Goal: Task Accomplishment & Management: Use online tool/utility

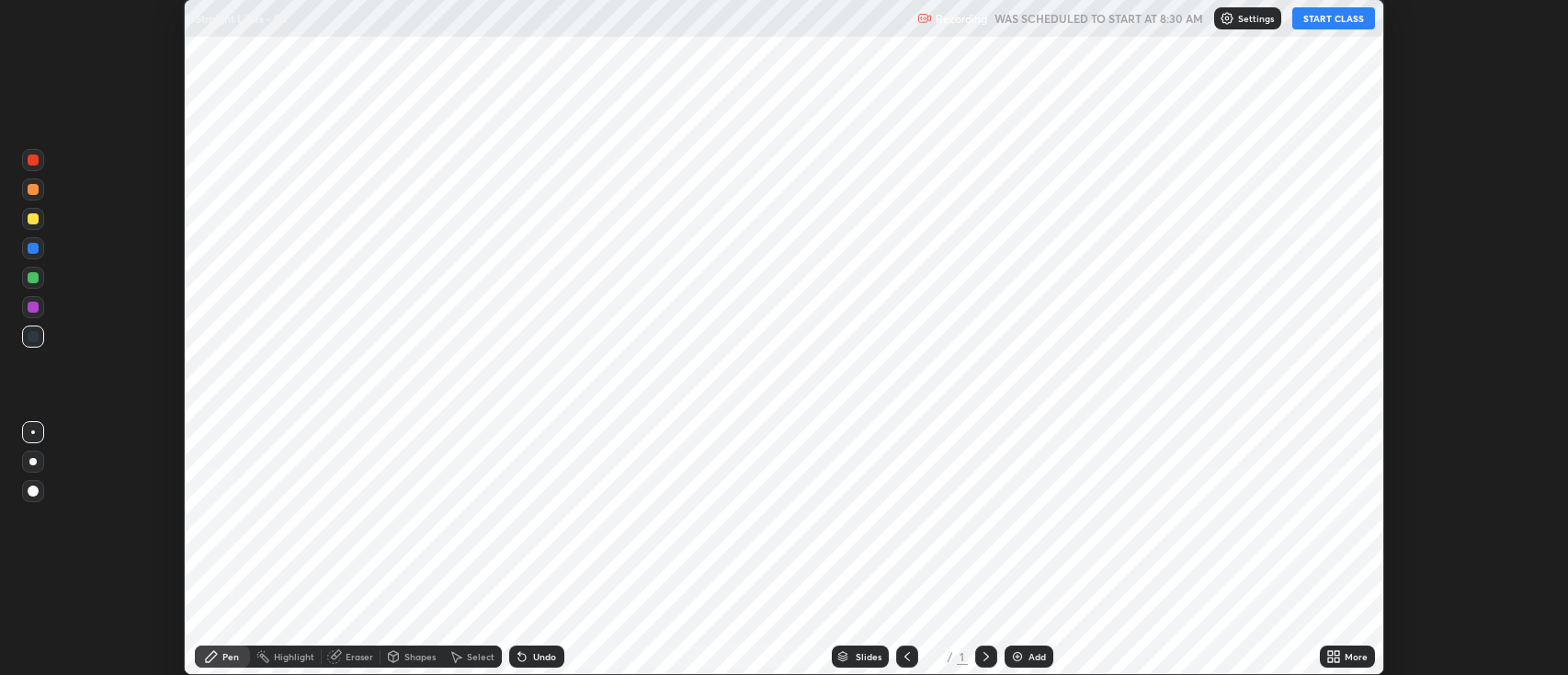
scroll to position [675, 1568]
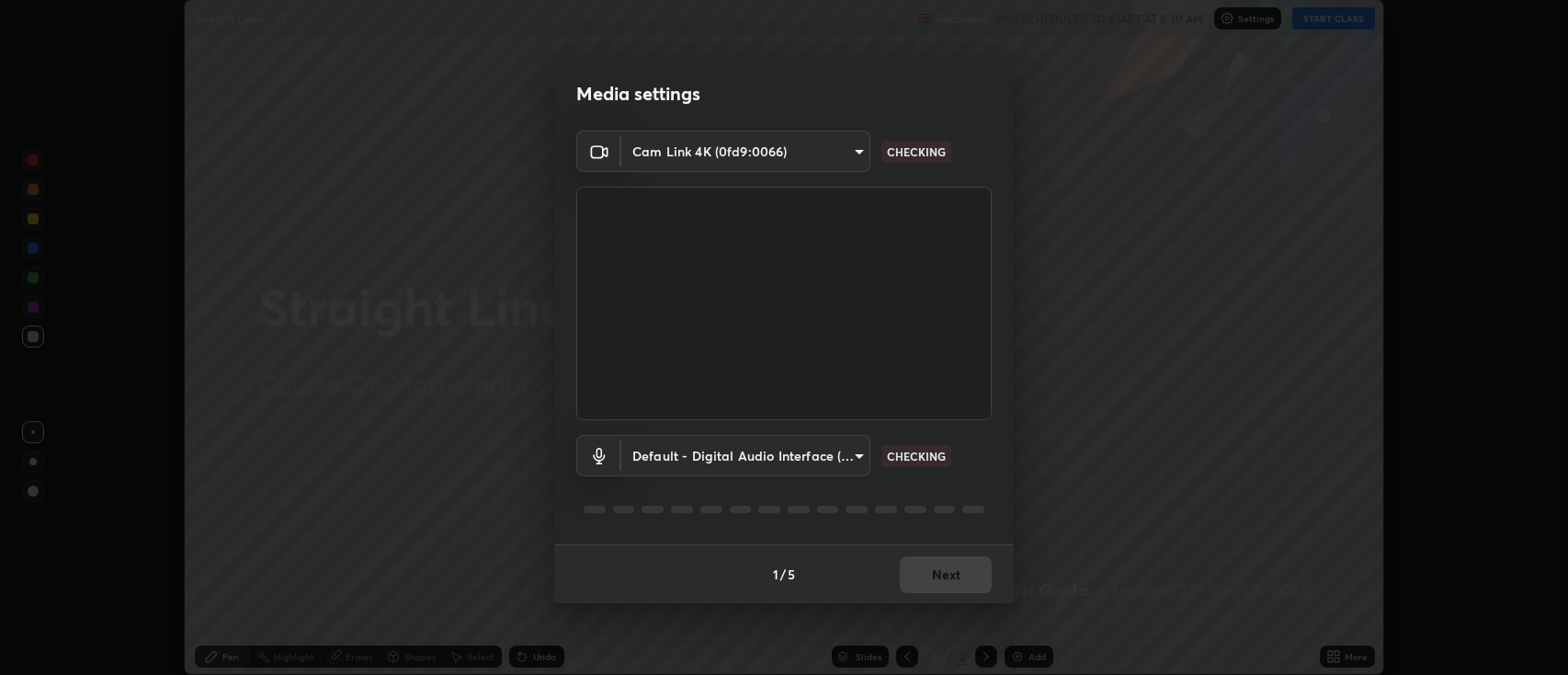
type input "2c539df44b605aa39b17bbacab34c2b800175de7e12b0f96efb5519cb0c2d180"
type input "default"
click at [951, 567] on button "Next" at bounding box center [946, 574] width 92 height 37
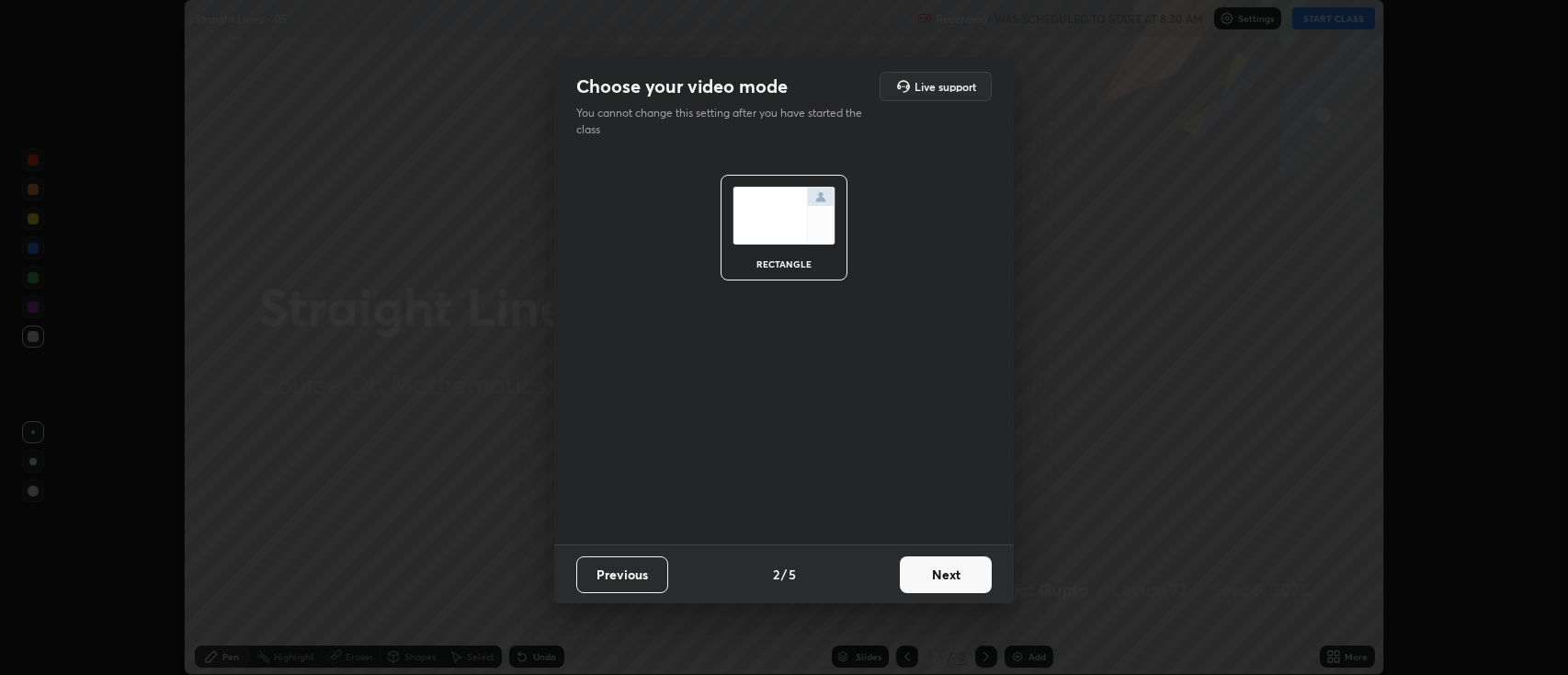
click at [951, 577] on button "Next" at bounding box center [946, 574] width 92 height 37
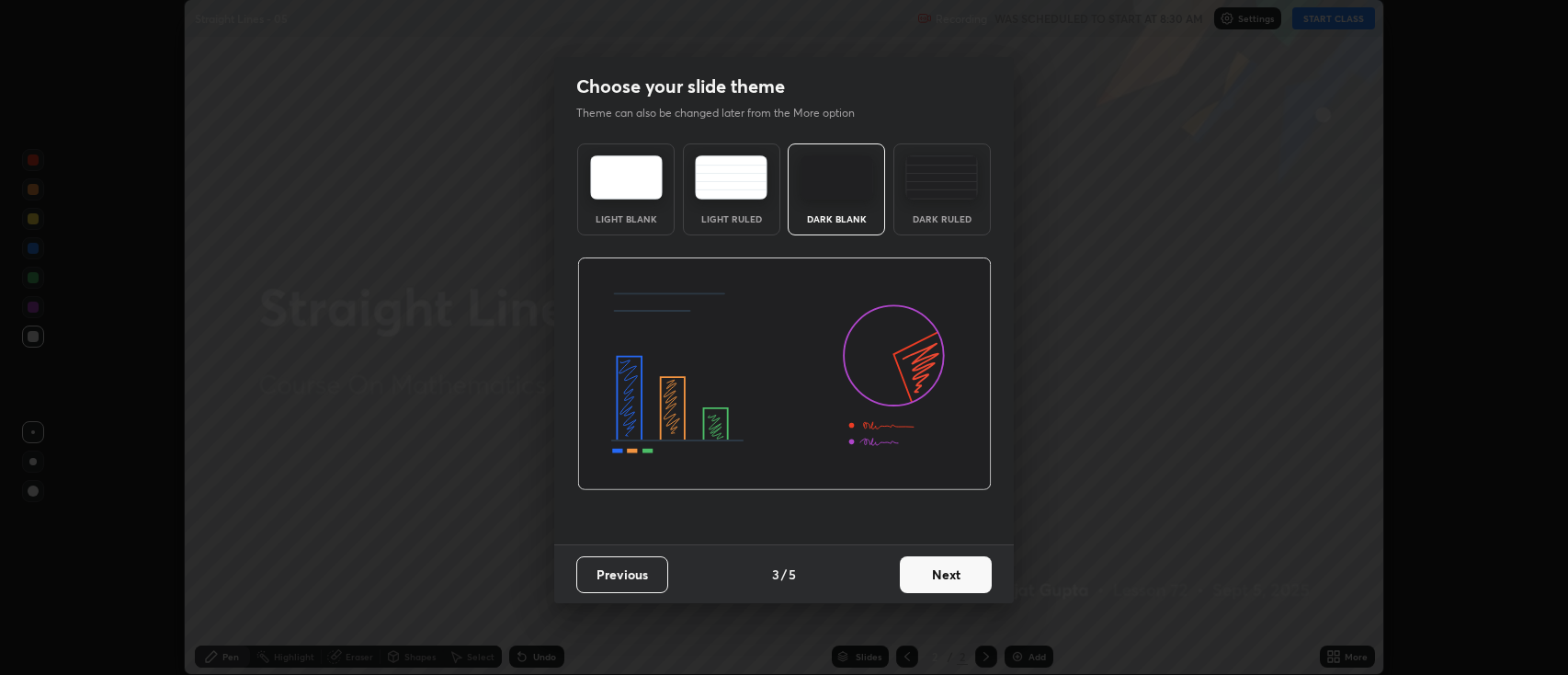
click at [951, 578] on button "Next" at bounding box center [946, 574] width 92 height 37
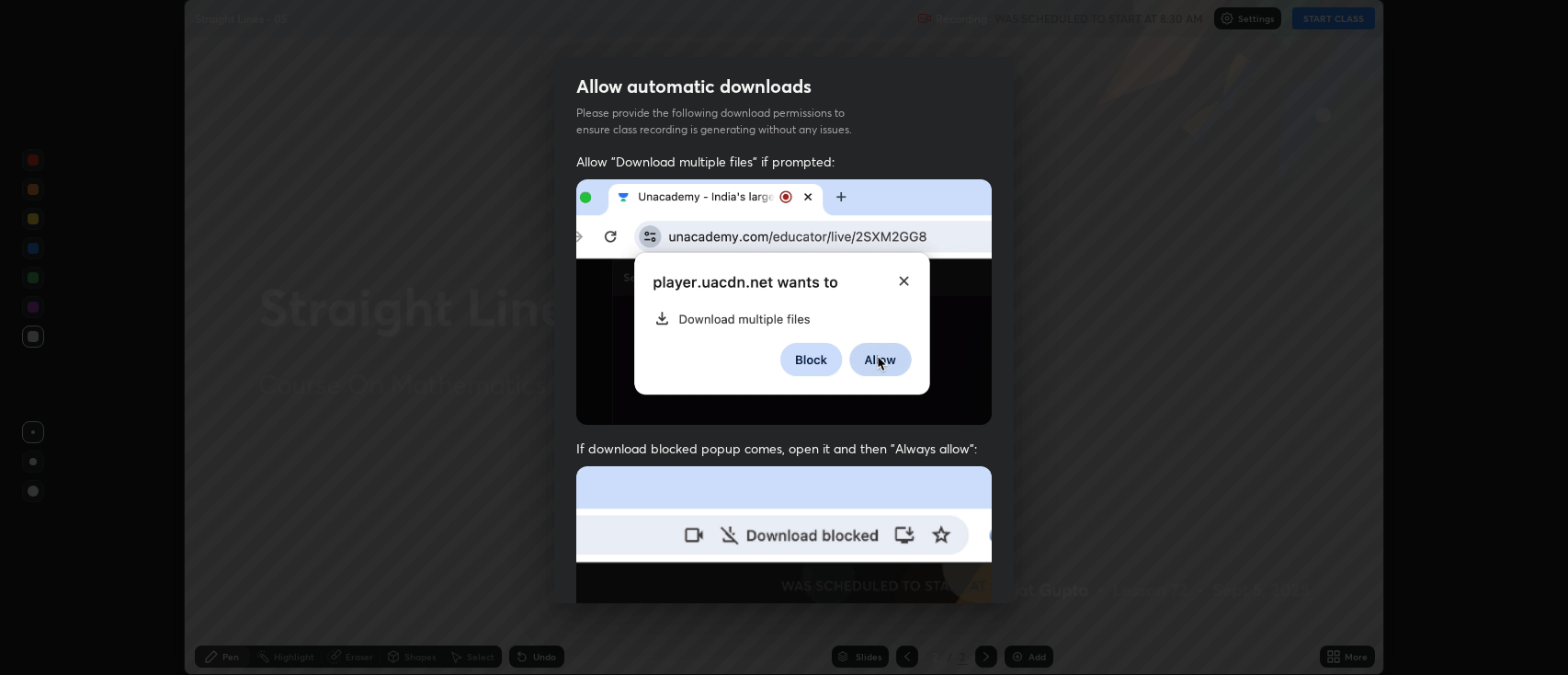
click at [952, 580] on img at bounding box center [784, 667] width 415 height 402
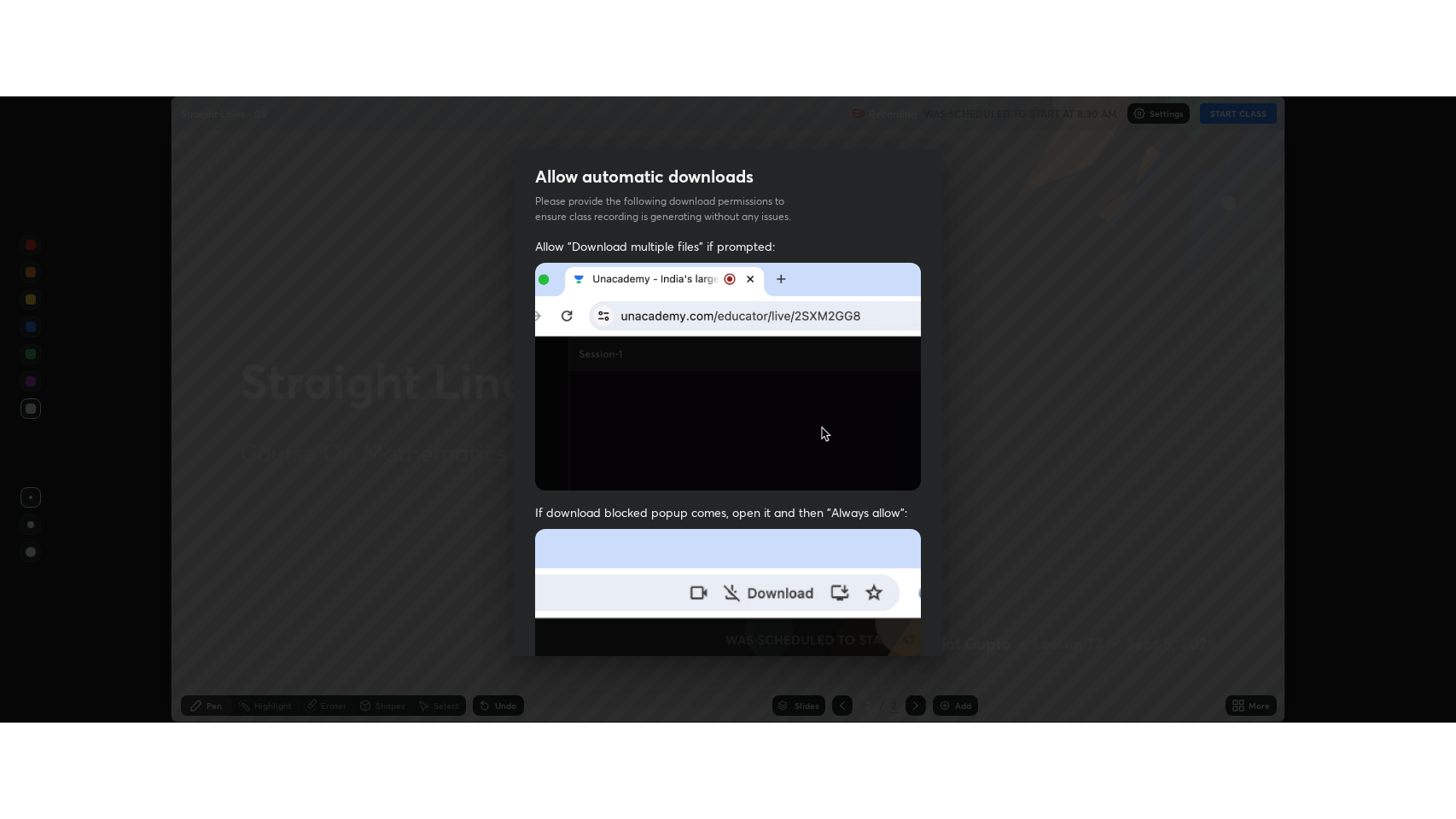
scroll to position [347, 0]
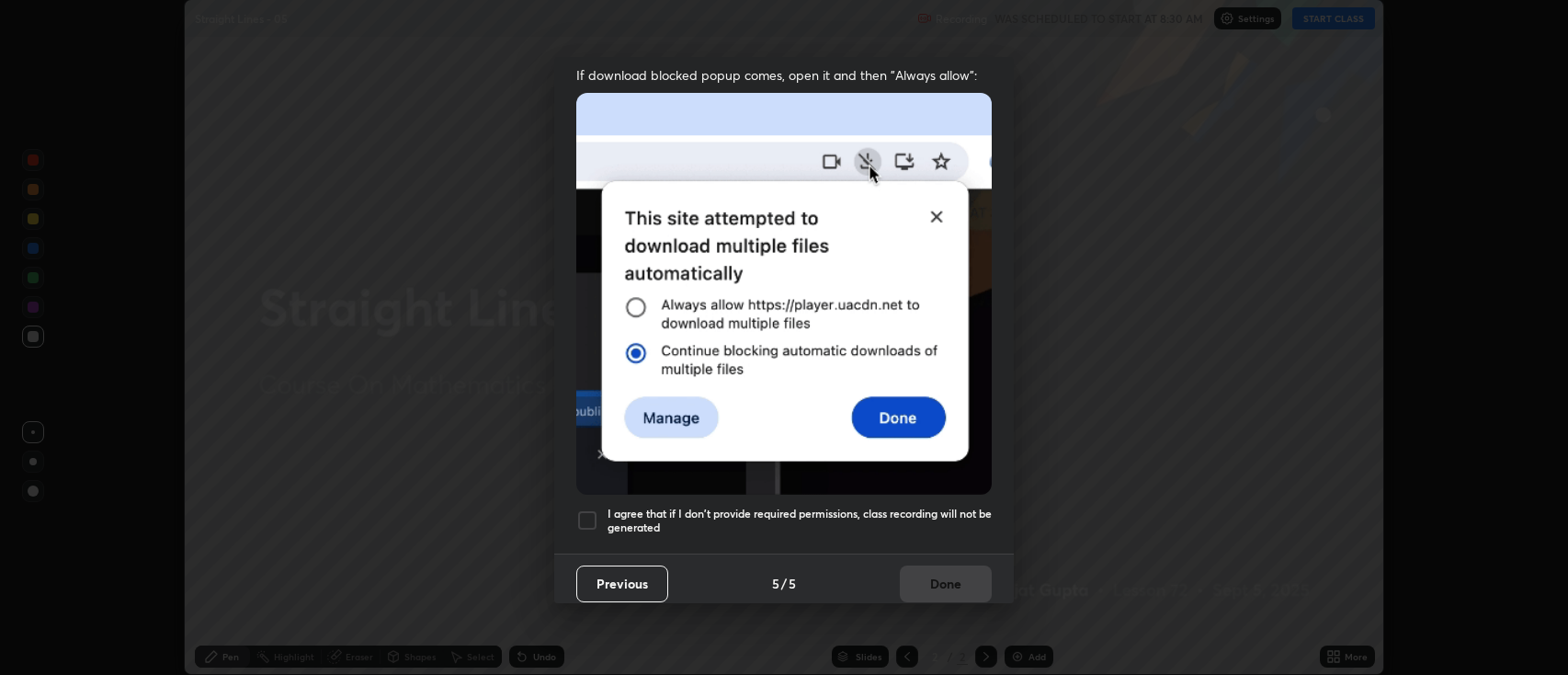
click at [886, 511] on h5 "I agree that if I don't provide required permissions, class recording will not …" at bounding box center [799, 521] width 385 height 28
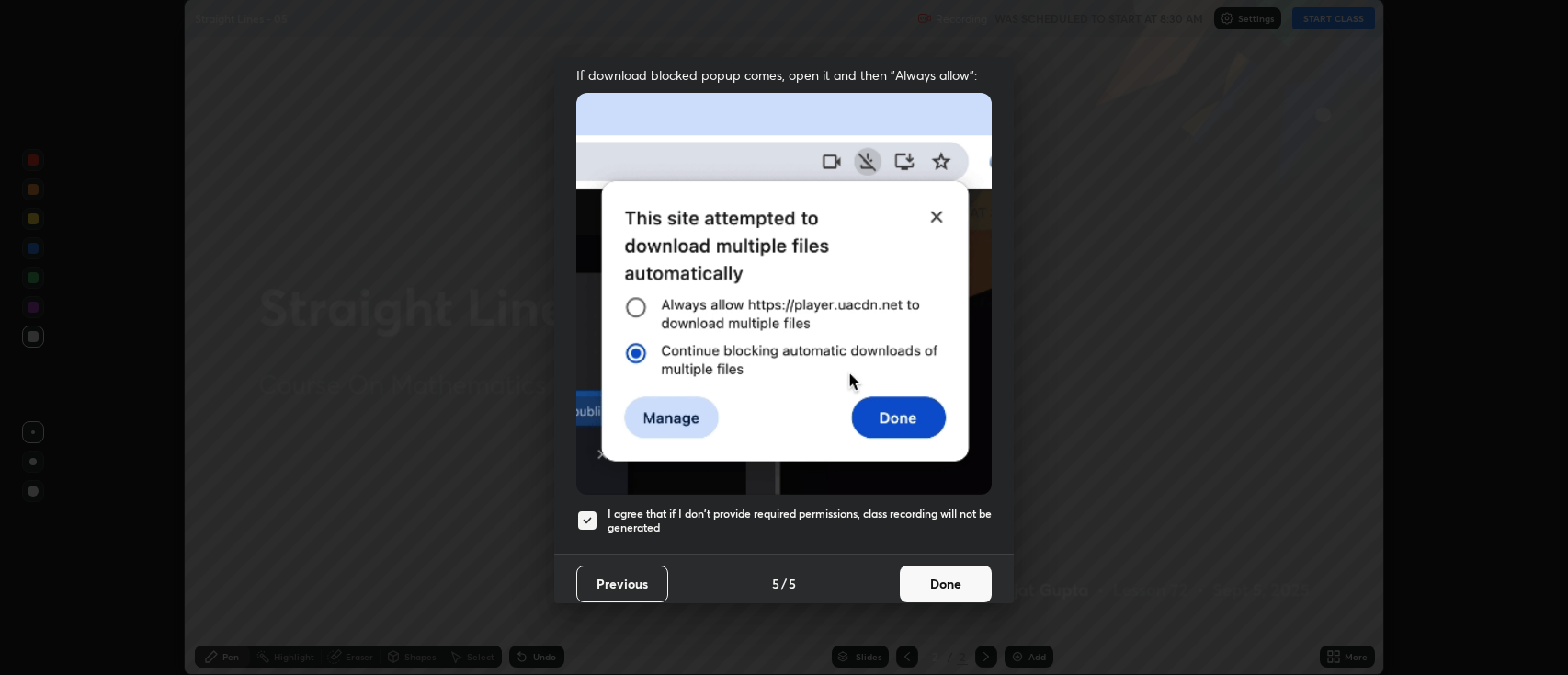
click at [941, 570] on button "Done" at bounding box center [946, 583] width 92 height 37
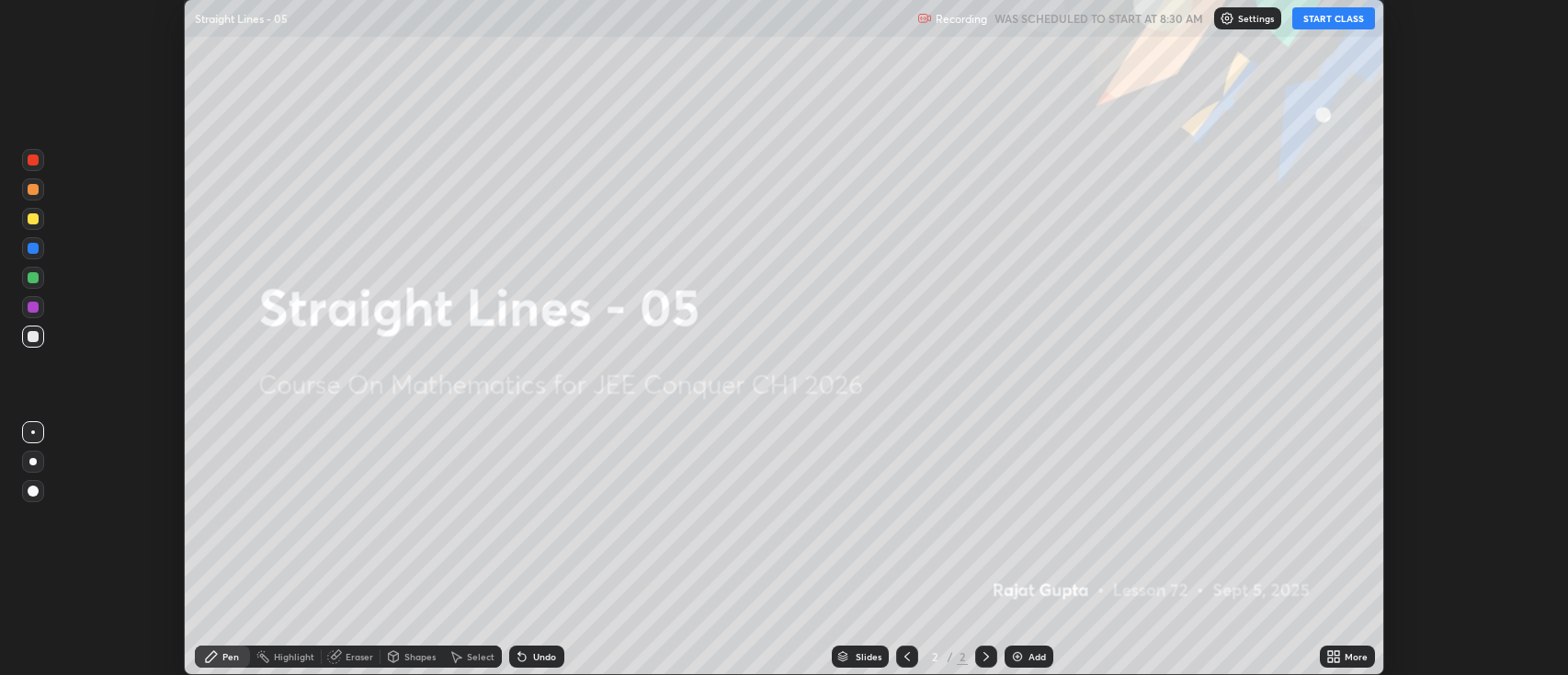
click at [1041, 661] on div "Add" at bounding box center [1037, 657] width 18 height 9
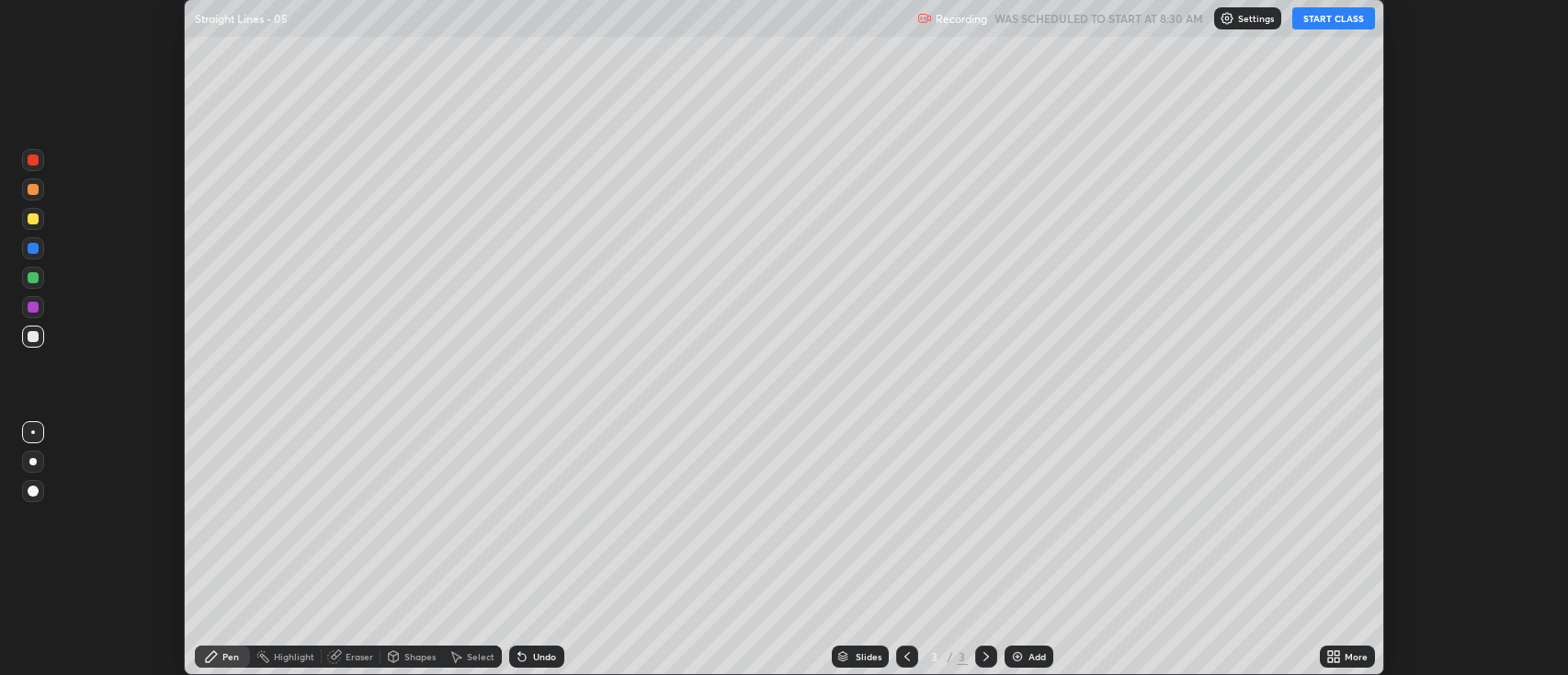
click at [1334, 20] on button "START CLASS" at bounding box center [1333, 19] width 82 height 22
click at [1338, 654] on icon at bounding box center [1337, 653] width 5 height 5
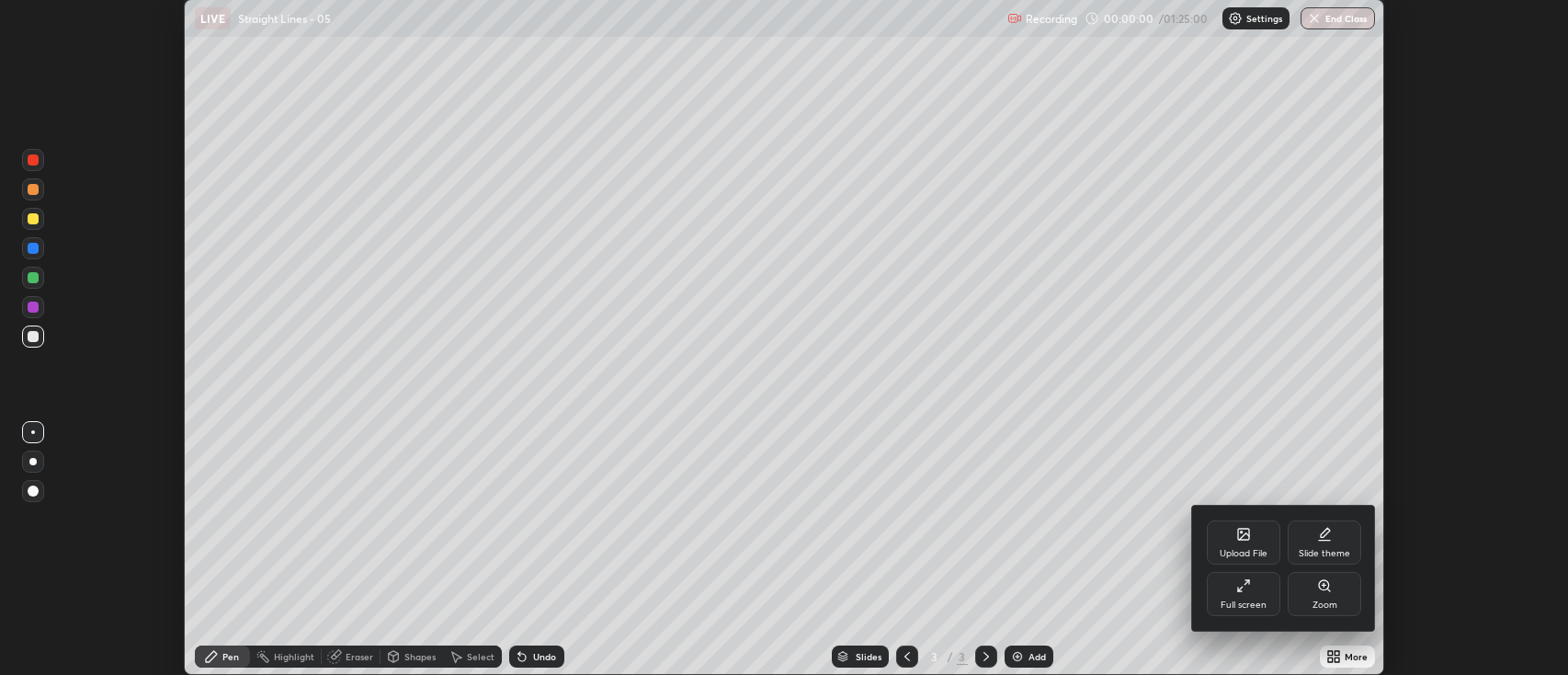
click at [1256, 609] on div "Full screen" at bounding box center [1243, 606] width 46 height 9
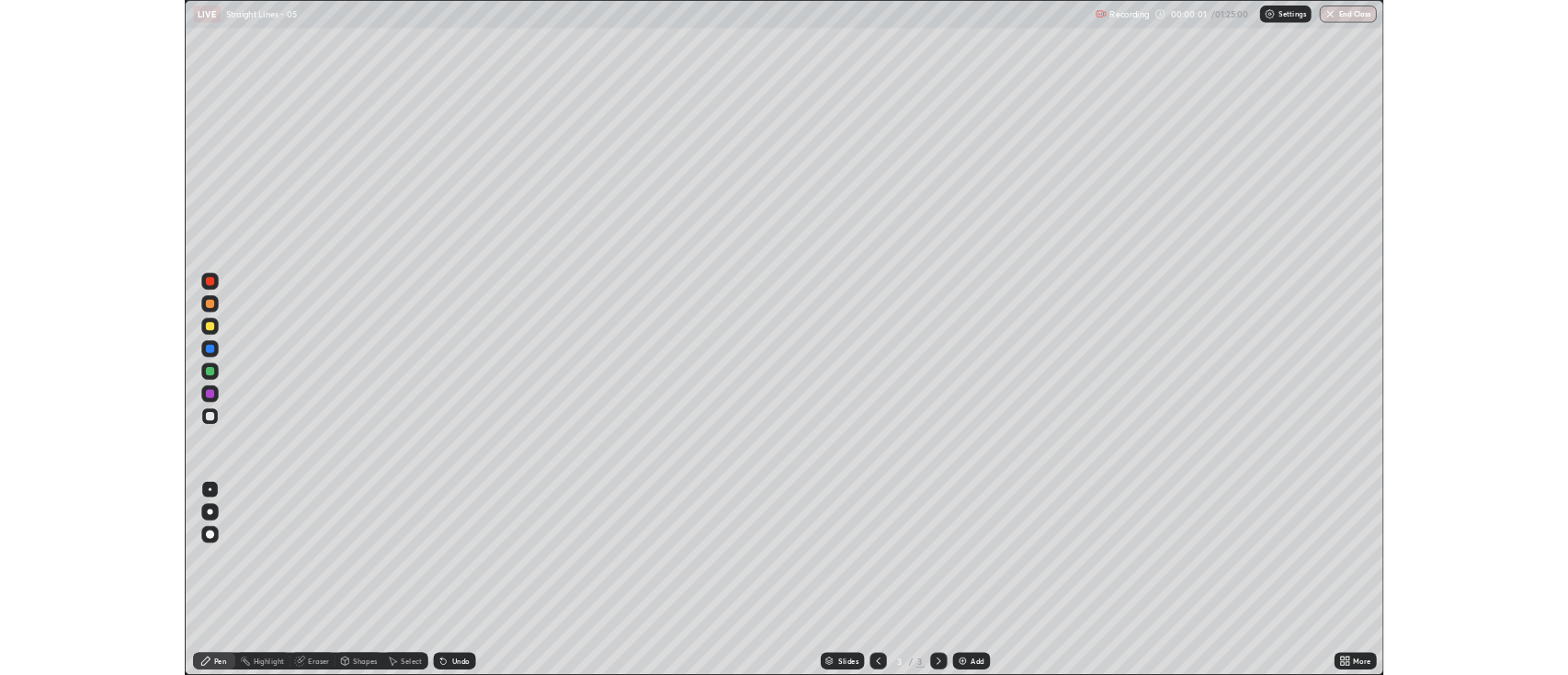
scroll to position [883, 1568]
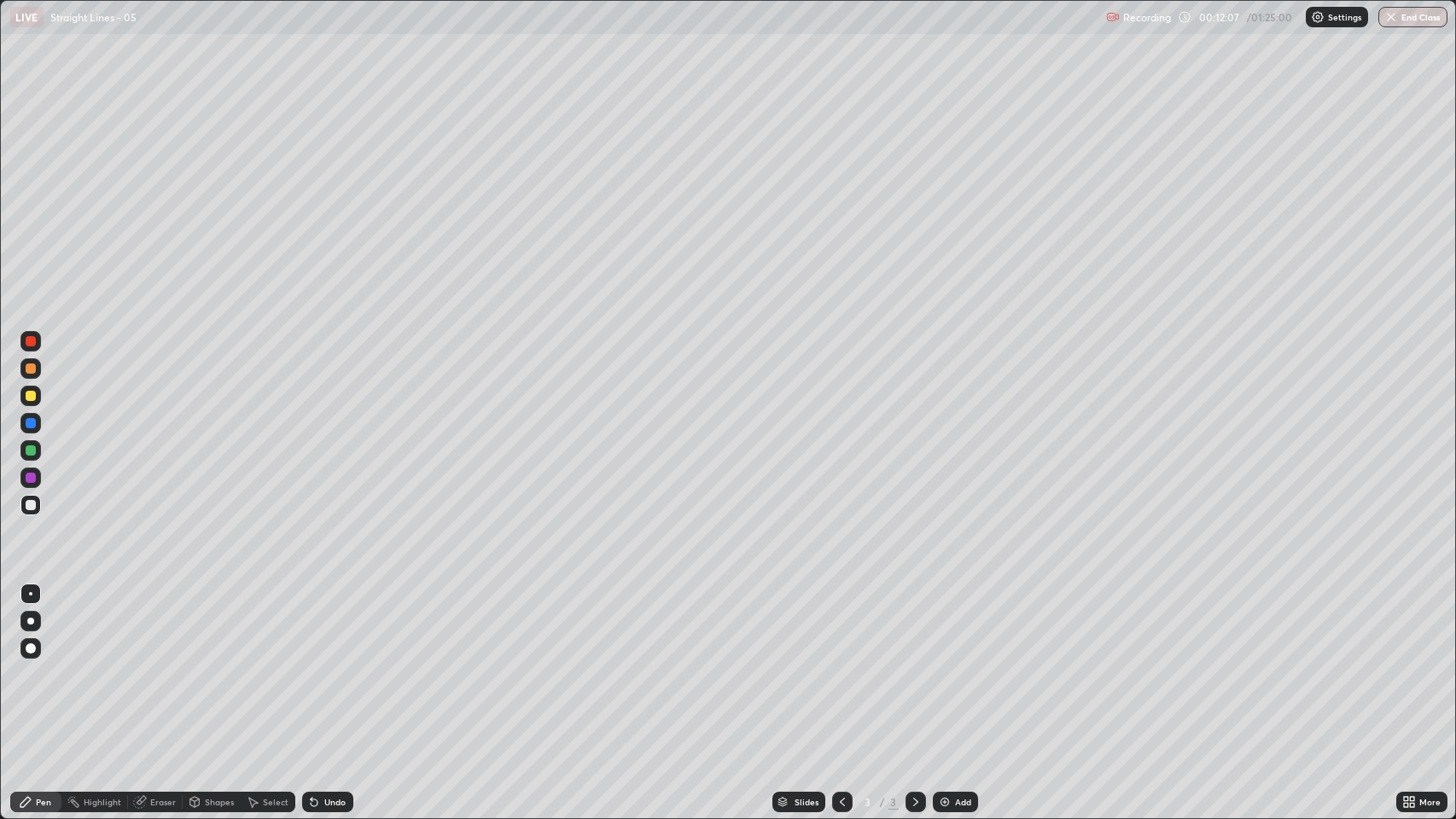
click at [949, 625] on img at bounding box center [945, 802] width 14 height 14
click at [841, 625] on icon at bounding box center [843, 802] width 14 height 14
click at [914, 625] on icon at bounding box center [916, 802] width 14 height 14
click at [964, 625] on div "Add" at bounding box center [963, 802] width 17 height 9
click at [832, 625] on div at bounding box center [843, 802] width 21 height 34
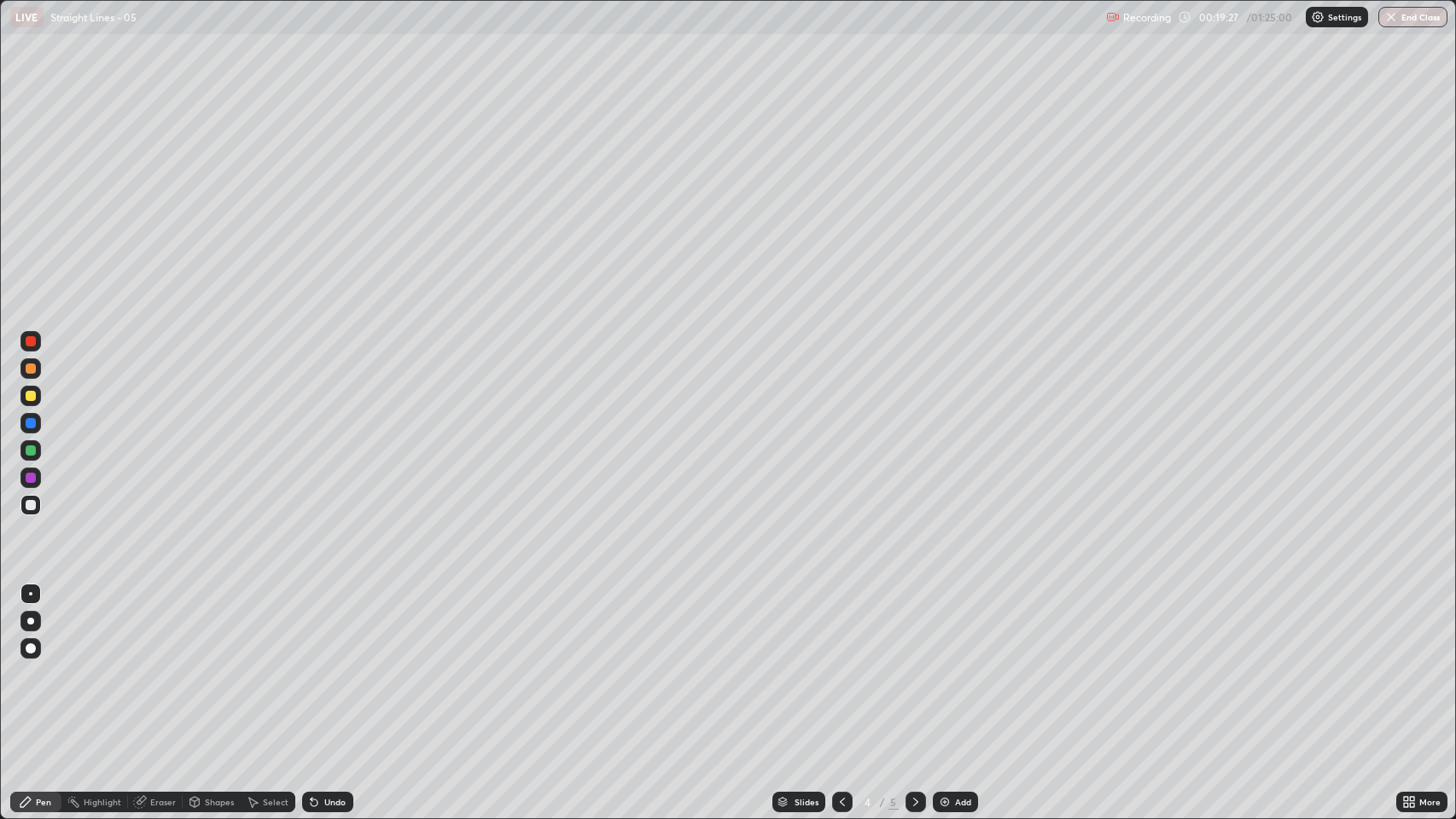
click at [914, 625] on icon at bounding box center [916, 802] width 14 height 14
click at [169, 625] on div "Eraser" at bounding box center [162, 802] width 25 height 9
click at [30, 625] on icon at bounding box center [31, 744] width 14 height 15
click at [39, 625] on div "Pen" at bounding box center [43, 802] width 16 height 9
click at [942, 625] on img at bounding box center [945, 802] width 14 height 14
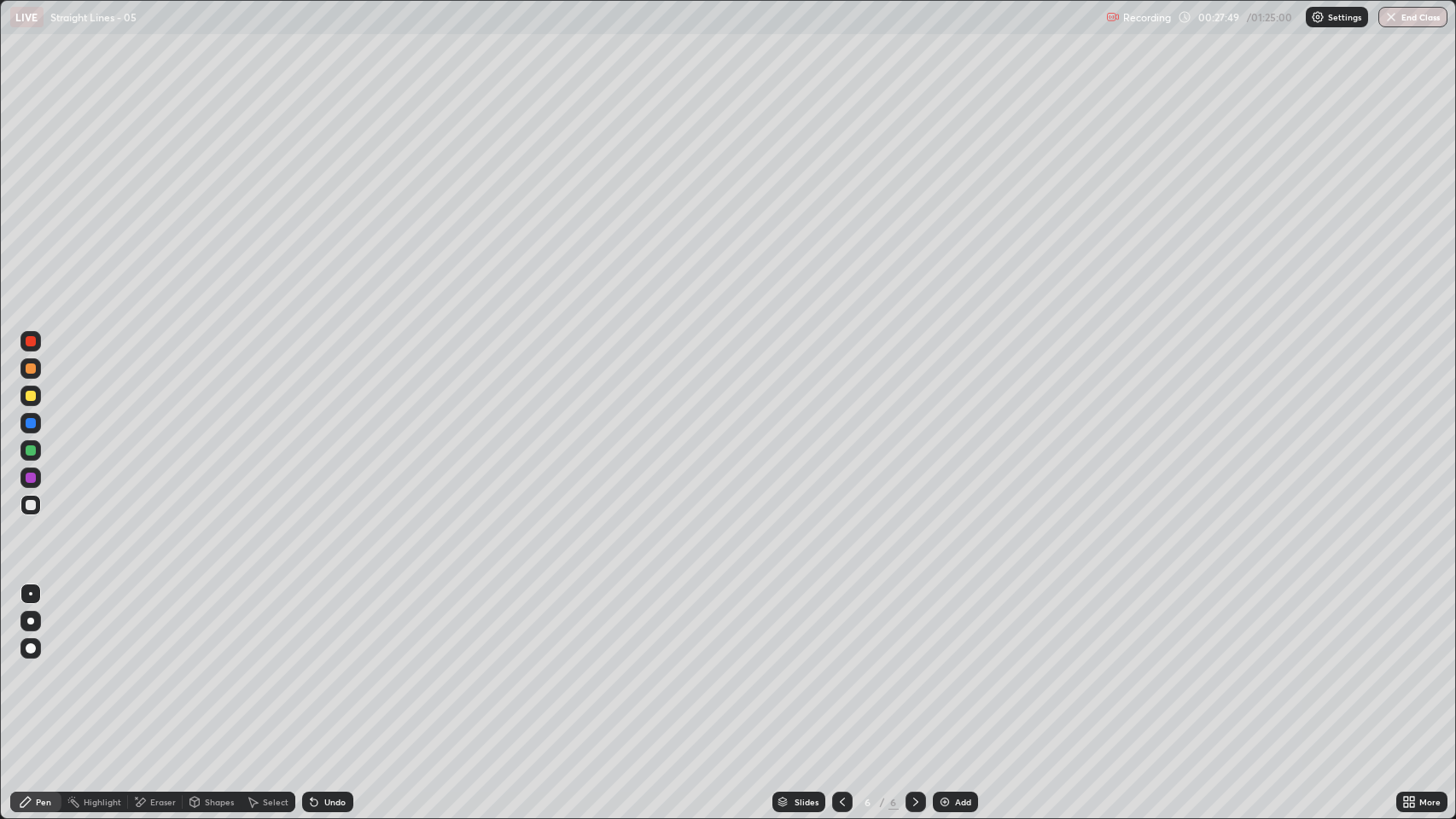
click at [338, 625] on div "Undo" at bounding box center [334, 802] width 22 height 9
click at [343, 625] on div "Undo" at bounding box center [334, 802] width 22 height 9
click at [157, 625] on div "Eraser" at bounding box center [162, 802] width 25 height 9
click at [36, 625] on div "Pen" at bounding box center [43, 802] width 16 height 9
click at [330, 625] on div "Undo" at bounding box center [334, 802] width 22 height 9
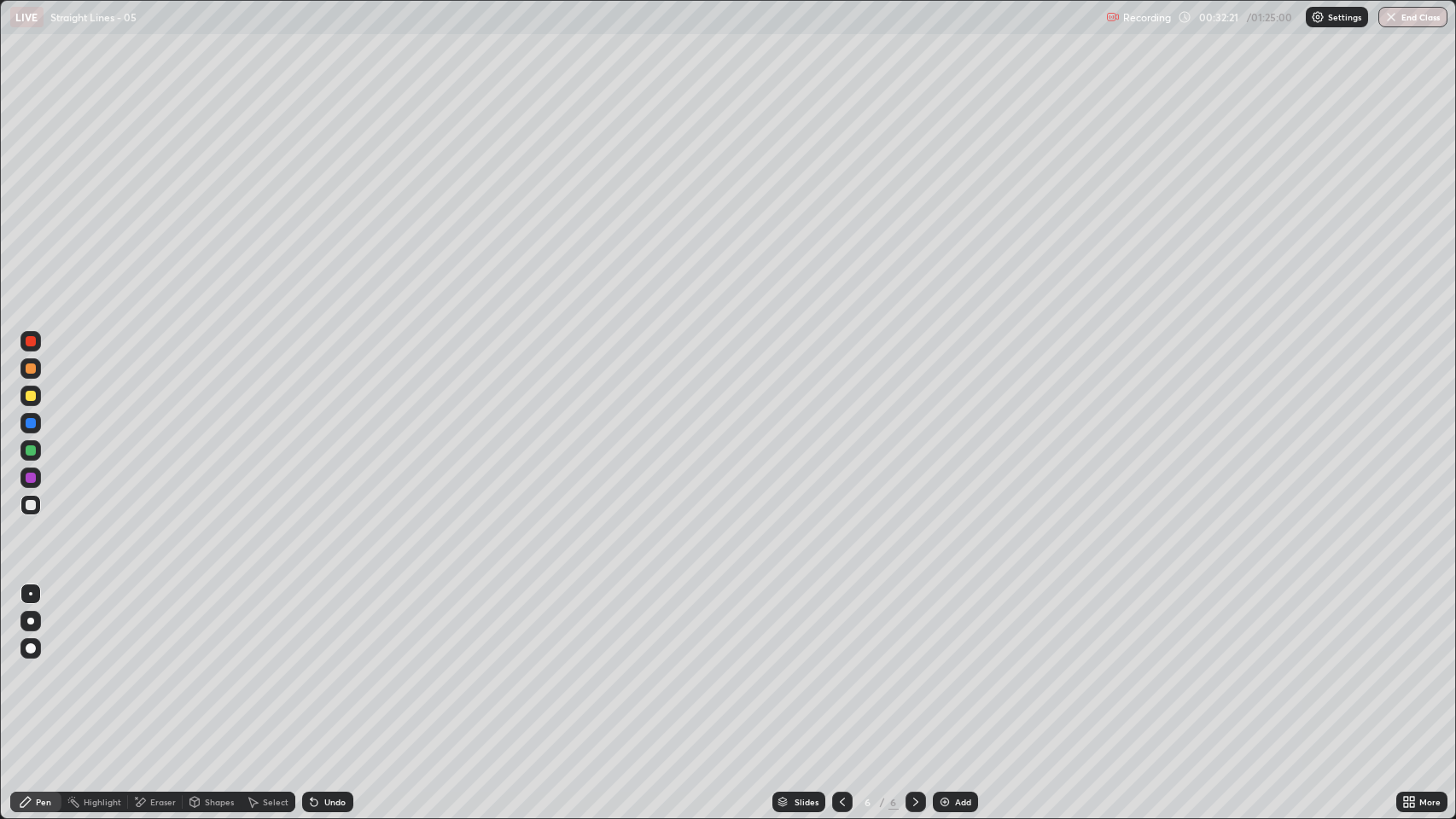
click at [324, 625] on div "Undo" at bounding box center [328, 802] width 51 height 21
click at [956, 625] on div "Add" at bounding box center [963, 802] width 17 height 9
click at [334, 625] on div "Undo" at bounding box center [324, 802] width 58 height 34
click at [164, 625] on div "Eraser" at bounding box center [162, 802] width 25 height 9
click at [40, 625] on div "Pen" at bounding box center [43, 802] width 16 height 9
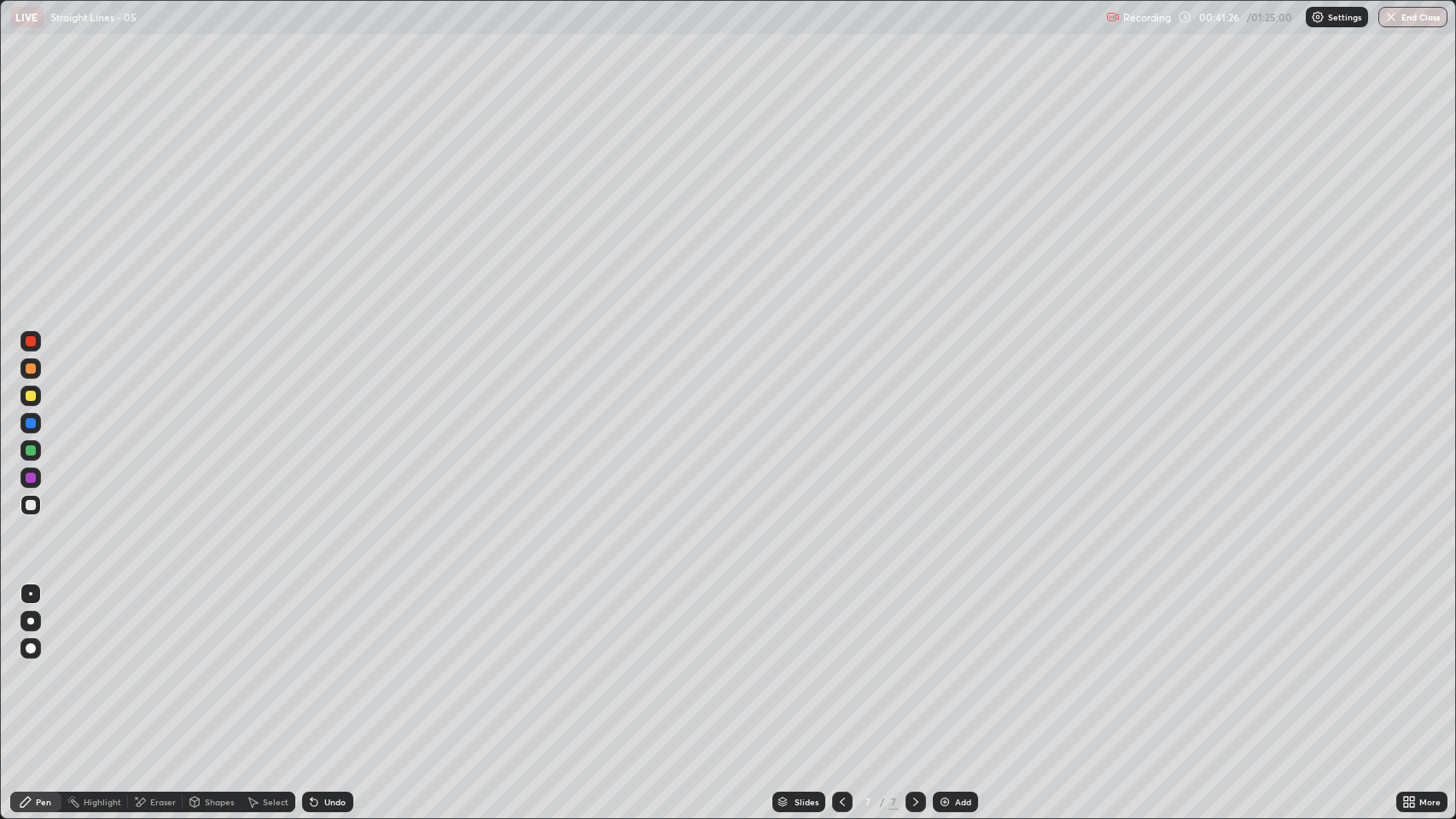
click at [342, 625] on div "Undo" at bounding box center [328, 802] width 51 height 21
click at [162, 625] on div "Eraser" at bounding box center [162, 802] width 25 height 9
click at [52, 625] on div "Pen" at bounding box center [36, 802] width 51 height 21
click at [943, 625] on img at bounding box center [945, 802] width 14 height 14
click at [313, 625] on icon at bounding box center [314, 803] width 7 height 7
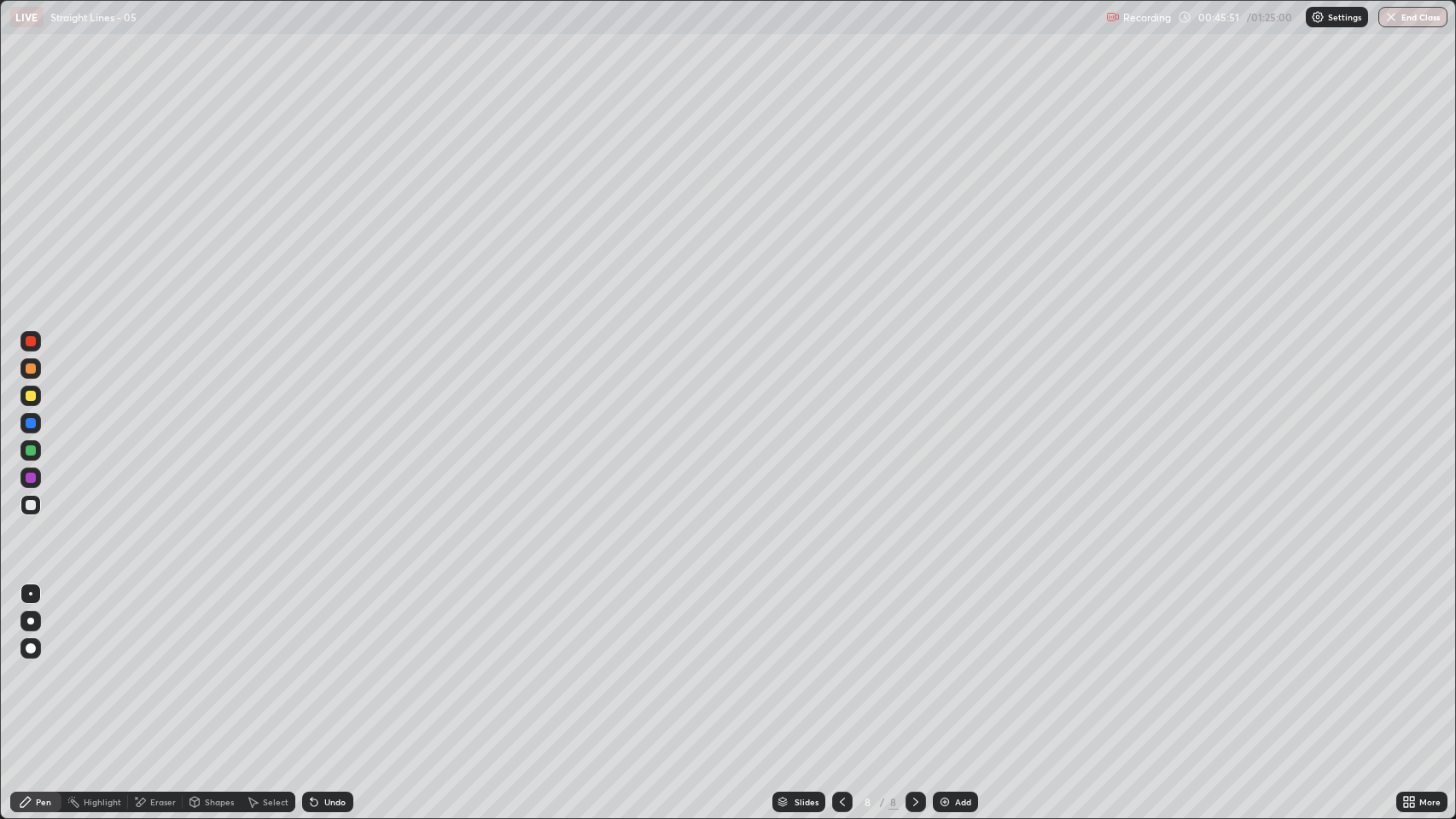
click at [308, 625] on icon at bounding box center [314, 802] width 14 height 14
click at [305, 625] on div "Undo" at bounding box center [328, 802] width 51 height 21
click at [956, 625] on div "Add" at bounding box center [963, 802] width 17 height 9
click at [841, 625] on icon at bounding box center [843, 802] width 14 height 14
click at [842, 625] on icon at bounding box center [843, 802] width 14 height 14
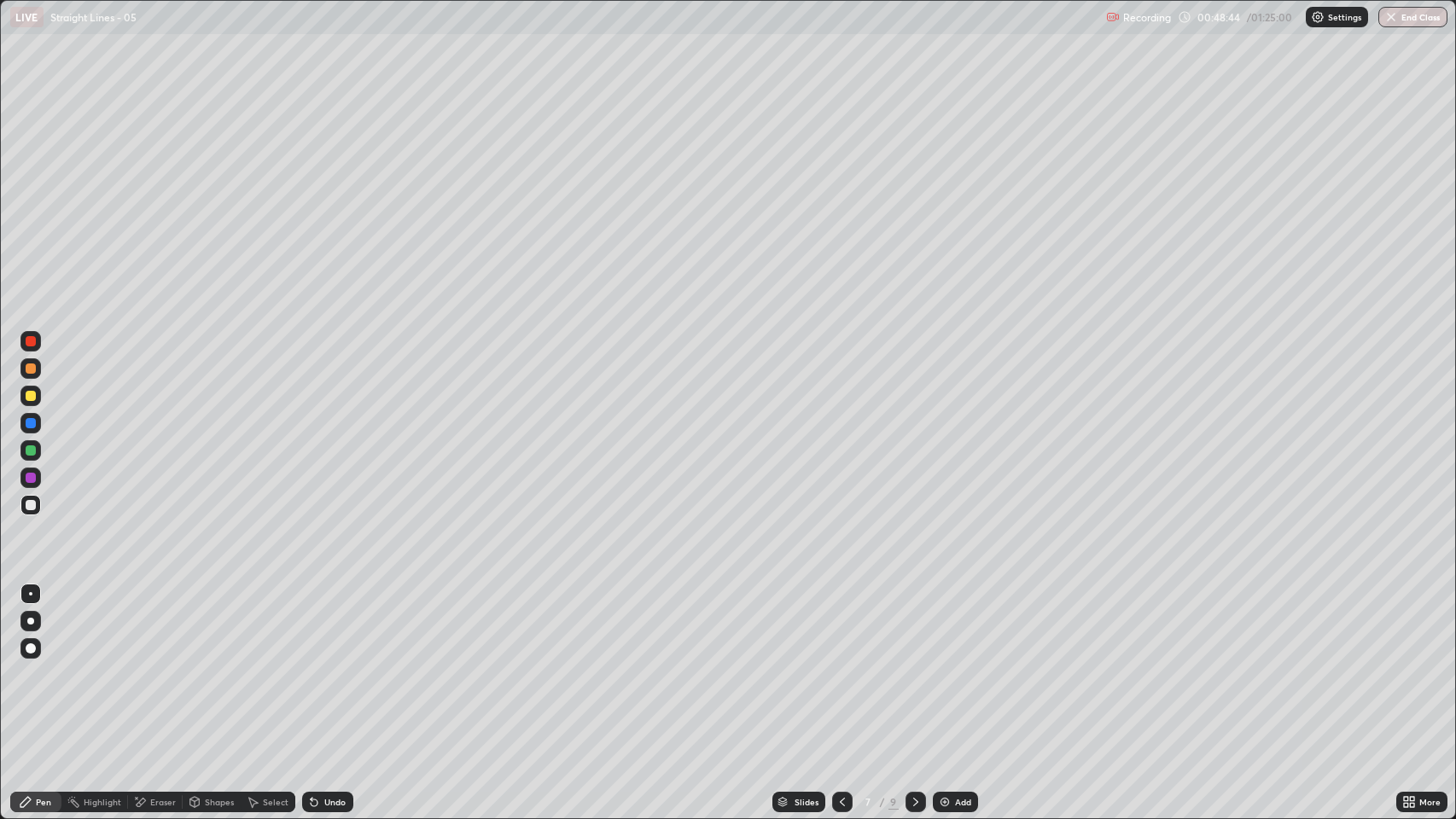
click at [913, 625] on icon at bounding box center [916, 802] width 5 height 9
click at [914, 625] on icon at bounding box center [916, 802] width 14 height 14
click at [914, 625] on div at bounding box center [917, 802] width 21 height 21
click at [332, 625] on div "Undo" at bounding box center [334, 802] width 22 height 9
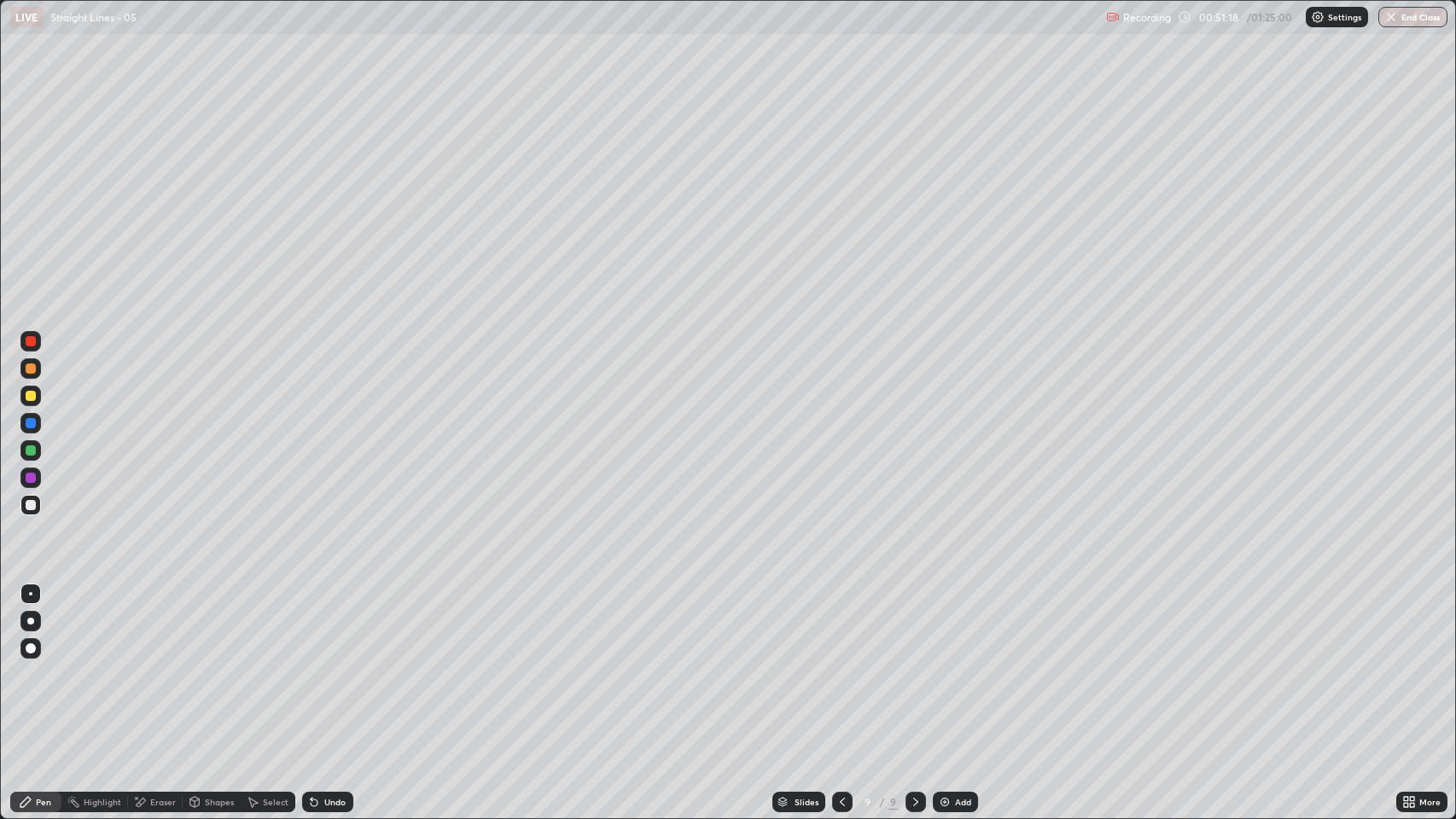
click at [327, 625] on div "Undo" at bounding box center [334, 802] width 22 height 9
click at [324, 625] on div "Undo" at bounding box center [334, 802] width 22 height 9
click at [322, 625] on div "Undo" at bounding box center [328, 802] width 51 height 21
click at [321, 625] on div "Undo" at bounding box center [328, 802] width 51 height 21
click at [162, 625] on div "Eraser" at bounding box center [162, 802] width 25 height 9
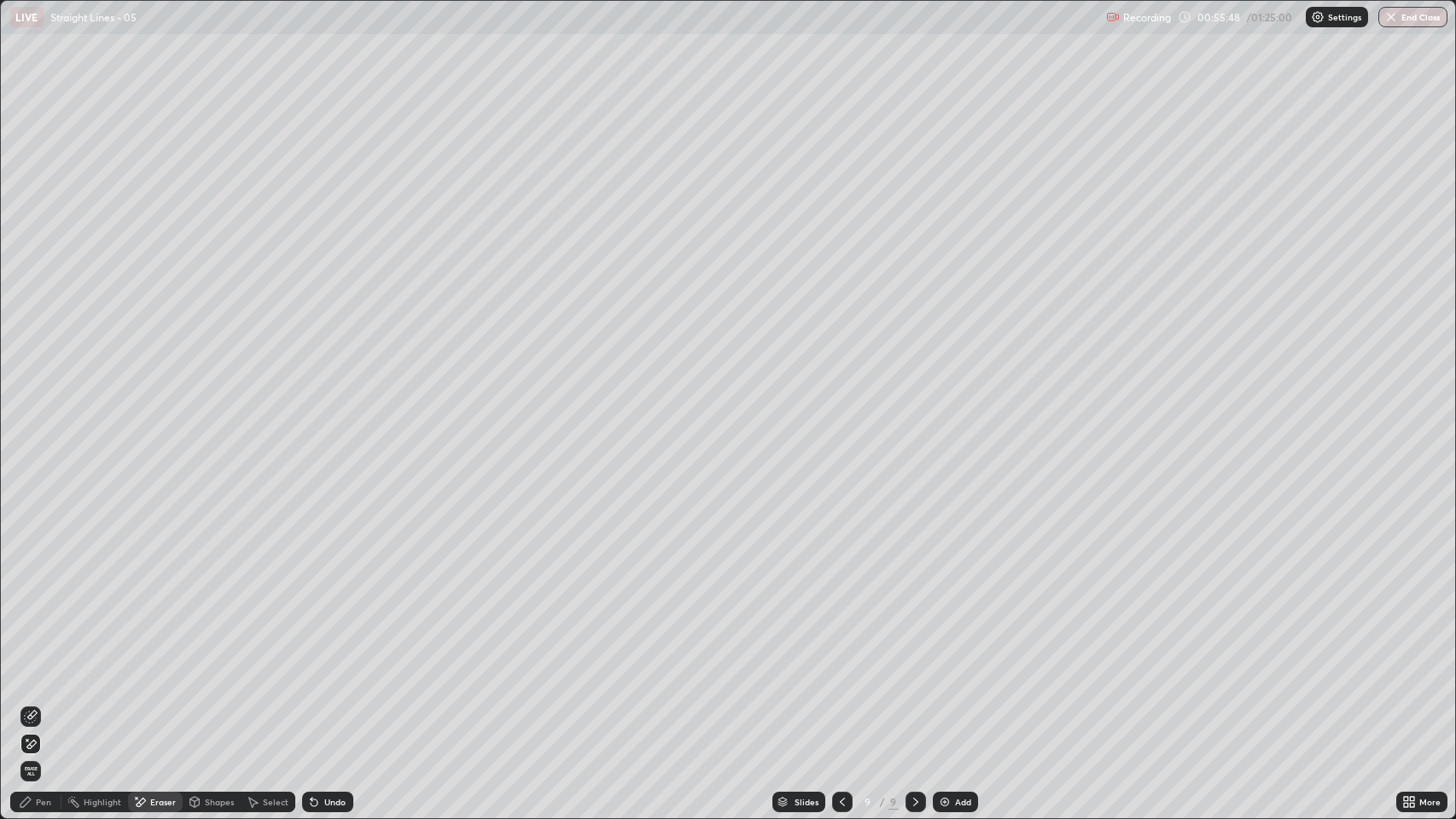
click at [47, 625] on div "Pen" at bounding box center [43, 802] width 16 height 9
click at [949, 625] on img at bounding box center [945, 802] width 14 height 14
click at [328, 625] on div "Undo" at bounding box center [334, 802] width 22 height 9
click at [327, 625] on div "Undo" at bounding box center [328, 802] width 51 height 21
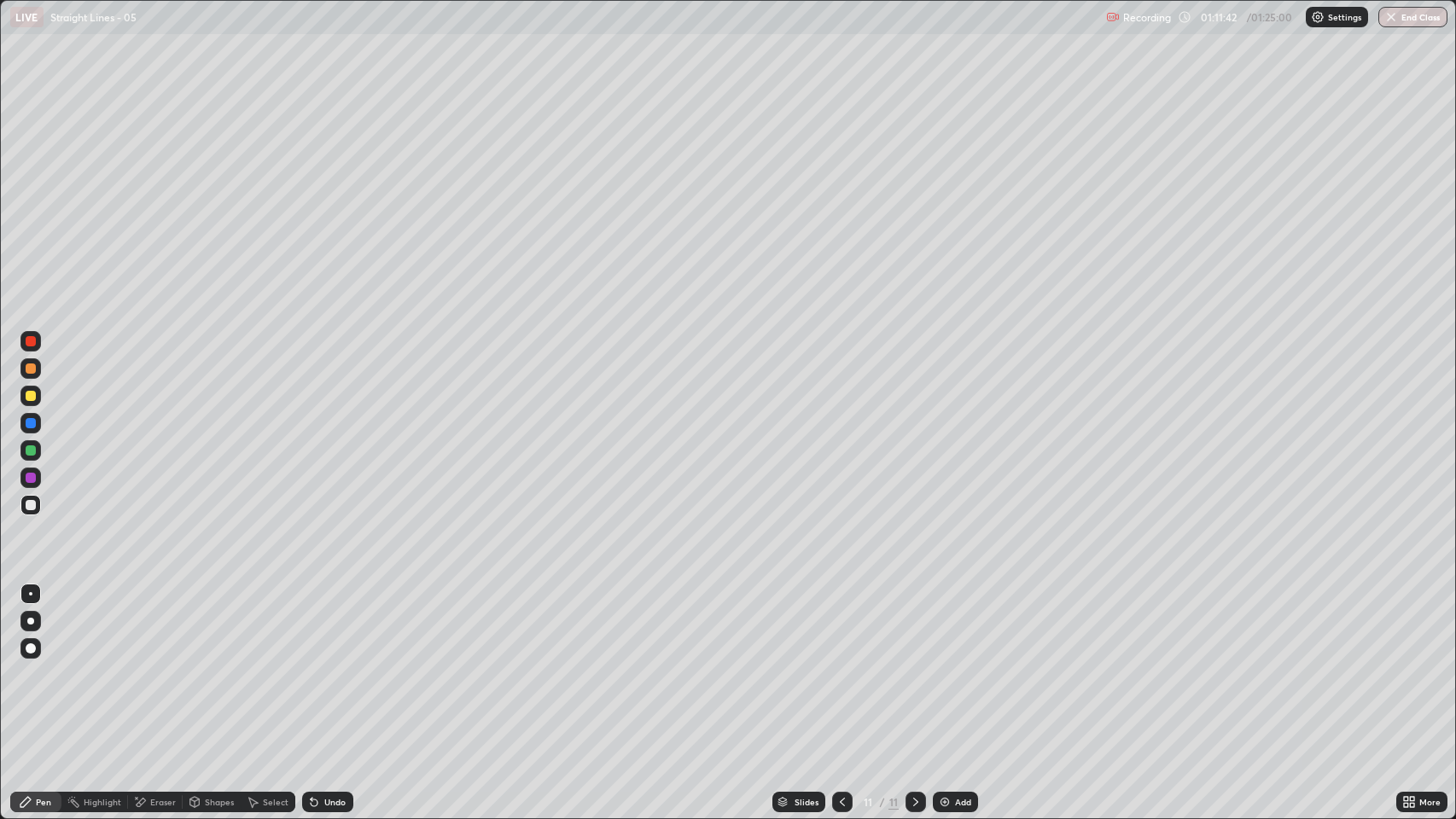
click at [331, 625] on div "Undo" at bounding box center [324, 802] width 58 height 34
click at [329, 625] on div "Undo" at bounding box center [324, 802] width 58 height 34
click at [338, 625] on div "Undo" at bounding box center [334, 802] width 22 height 9
click at [963, 625] on div "Add" at bounding box center [963, 802] width 17 height 9
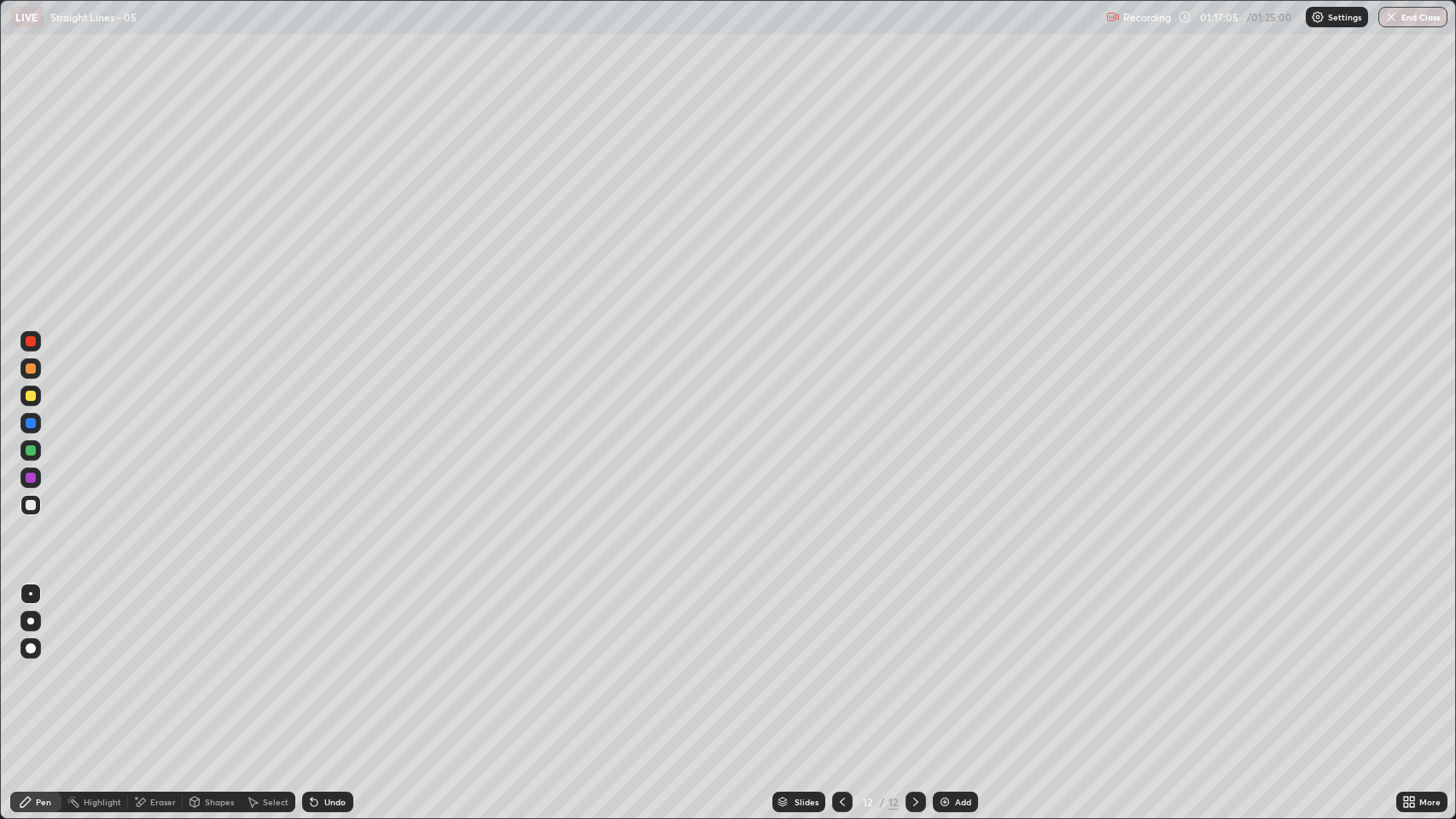
click at [328, 625] on div "Undo" at bounding box center [334, 802] width 22 height 9
click at [1405, 17] on button "End Class" at bounding box center [1414, 17] width 68 height 21
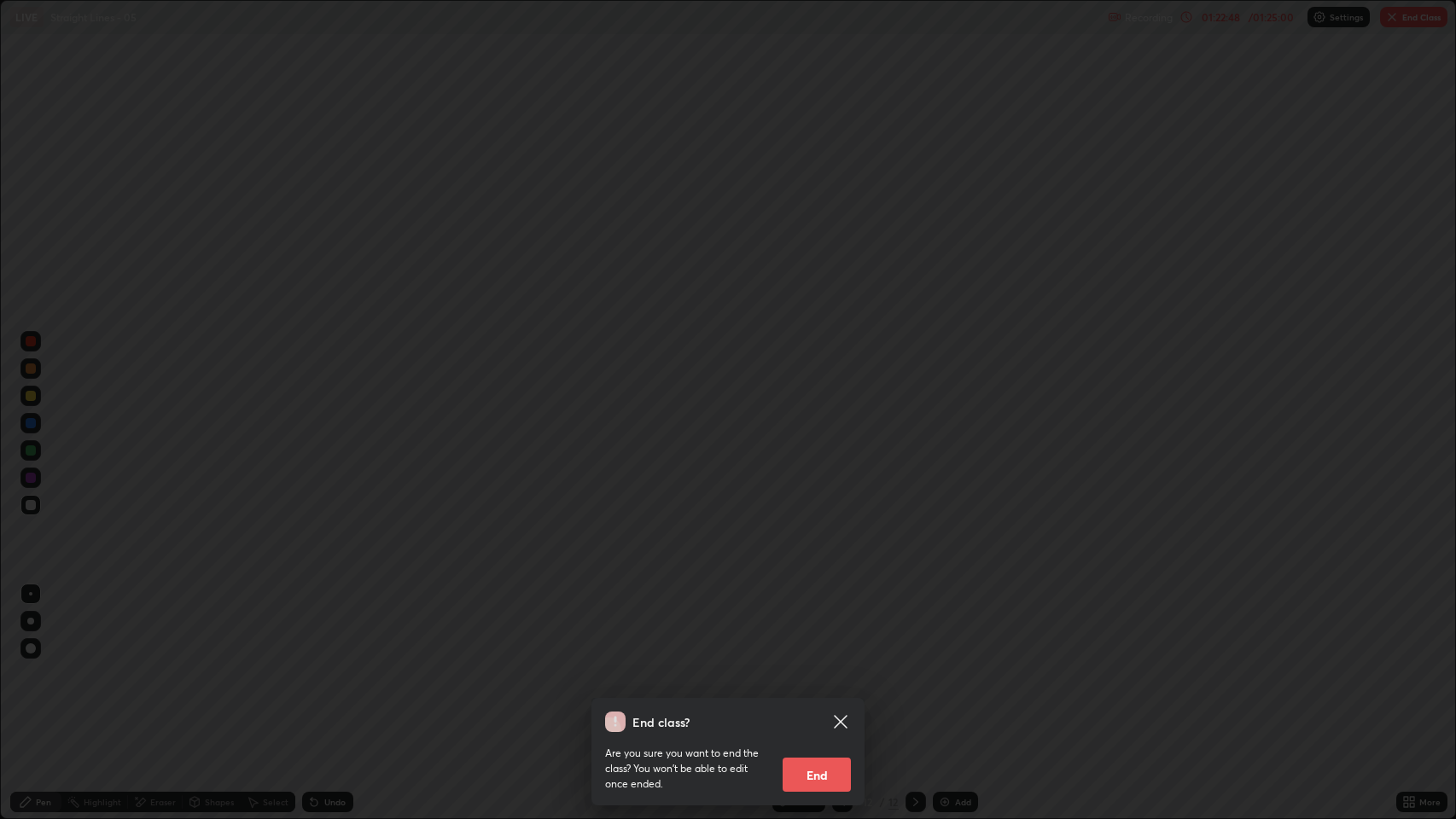
click at [827, 625] on button "End" at bounding box center [817, 775] width 69 height 34
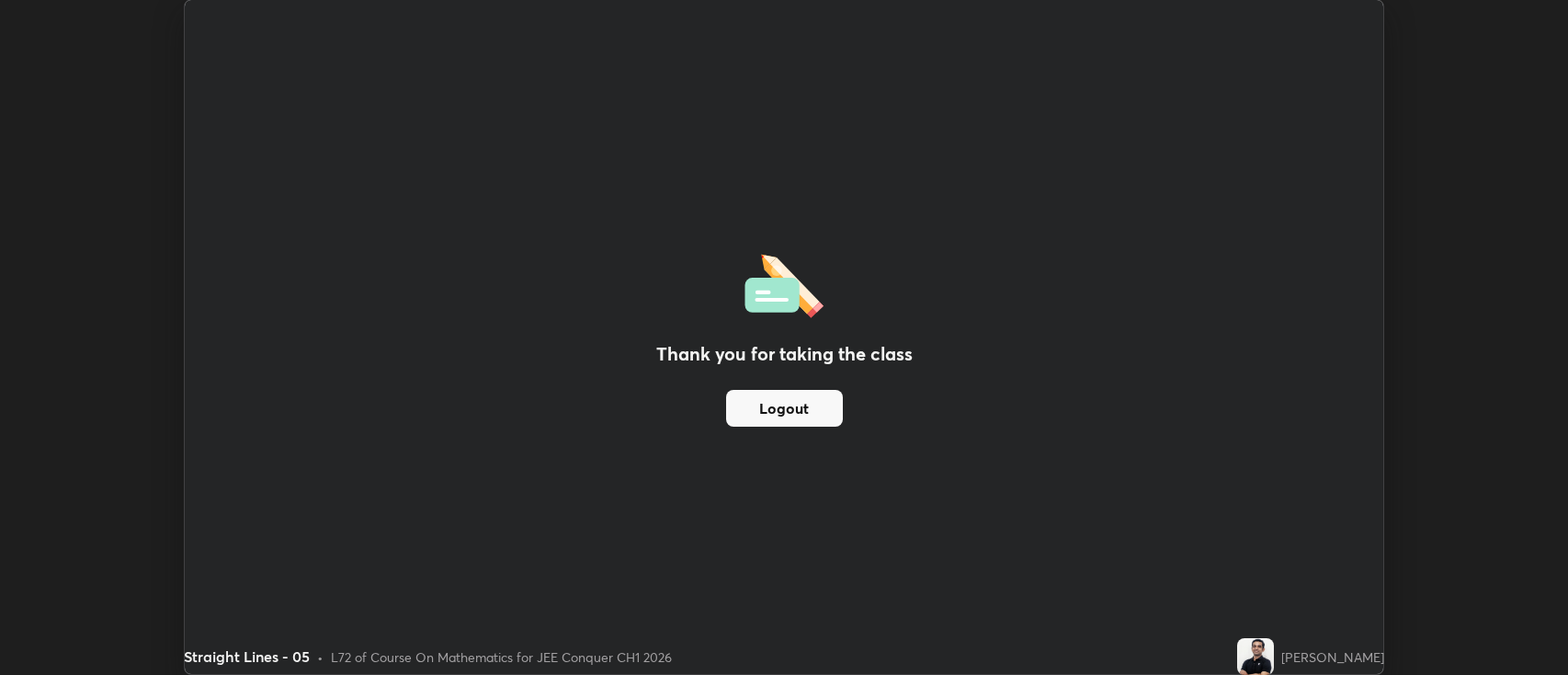
scroll to position [91312, 90356]
